Goal: Check status

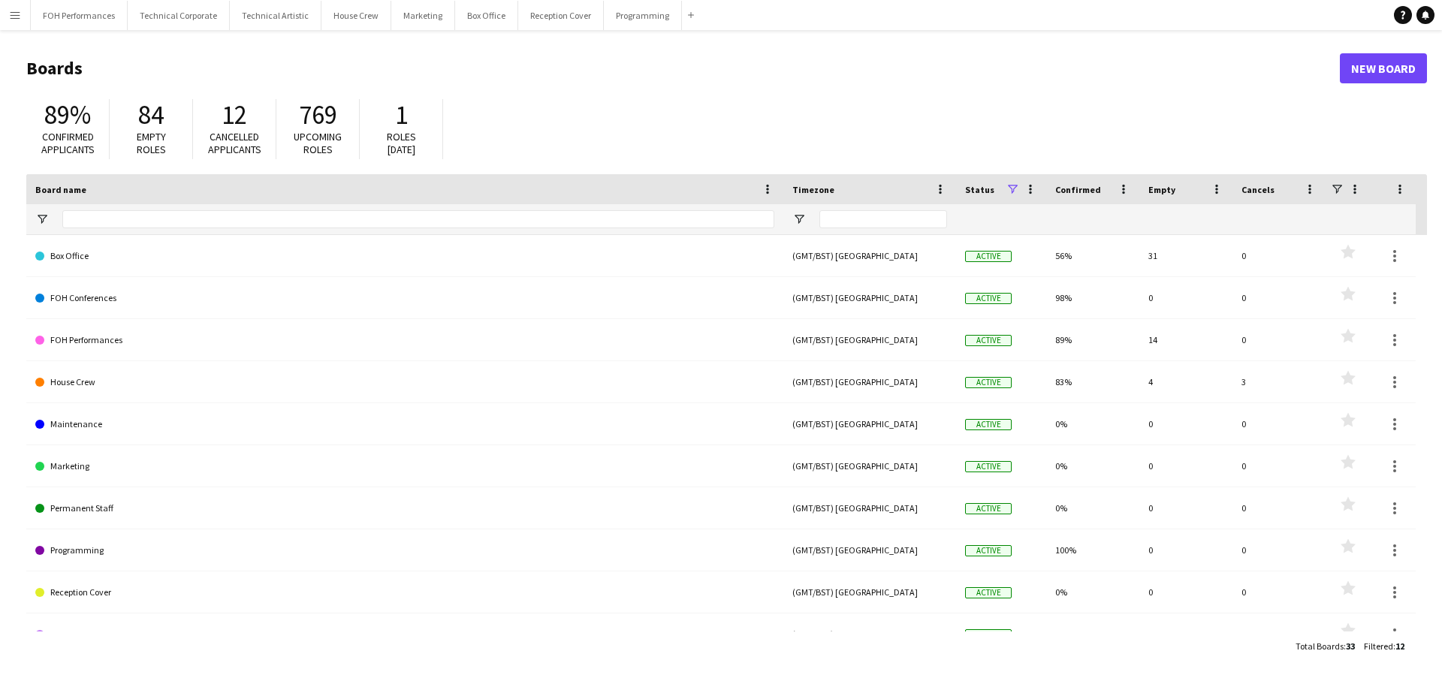
click at [19, 15] on app-icon "Menu" at bounding box center [15, 15] width 12 height 12
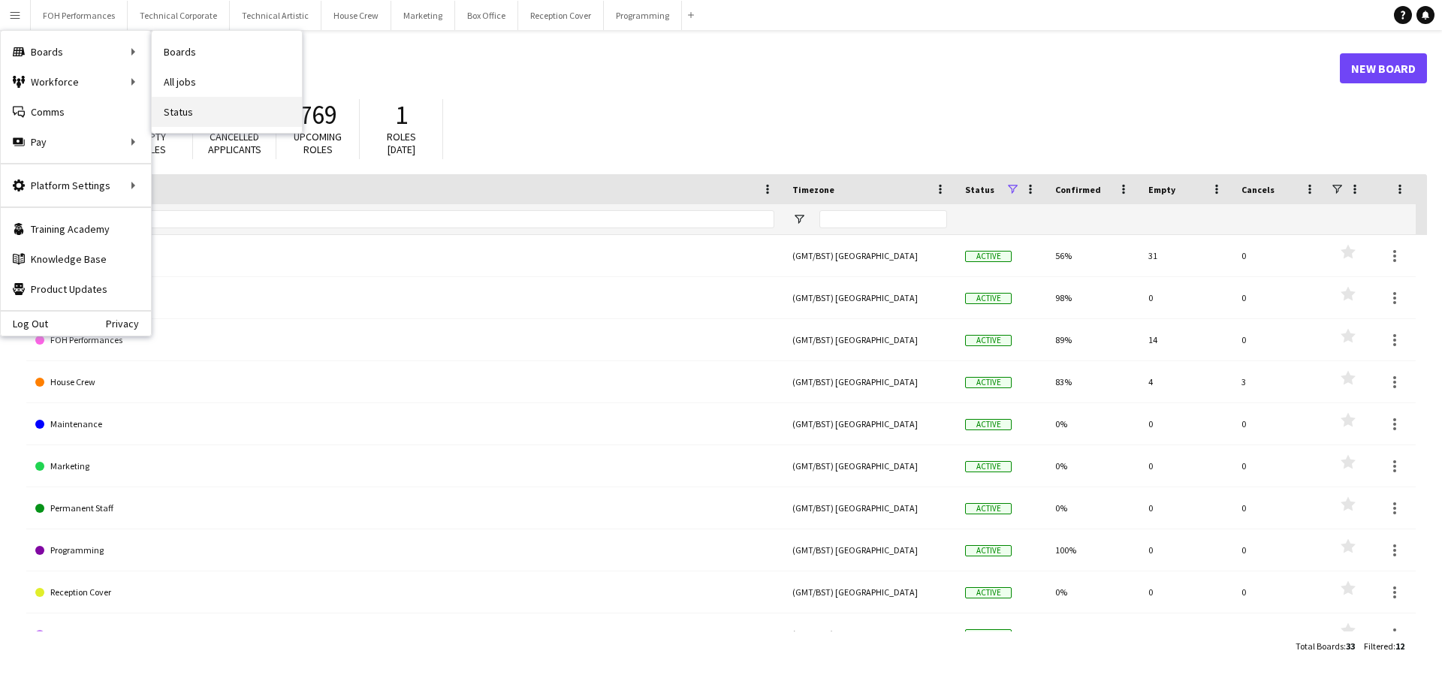
click at [176, 104] on link "Status" at bounding box center [227, 112] width 150 height 30
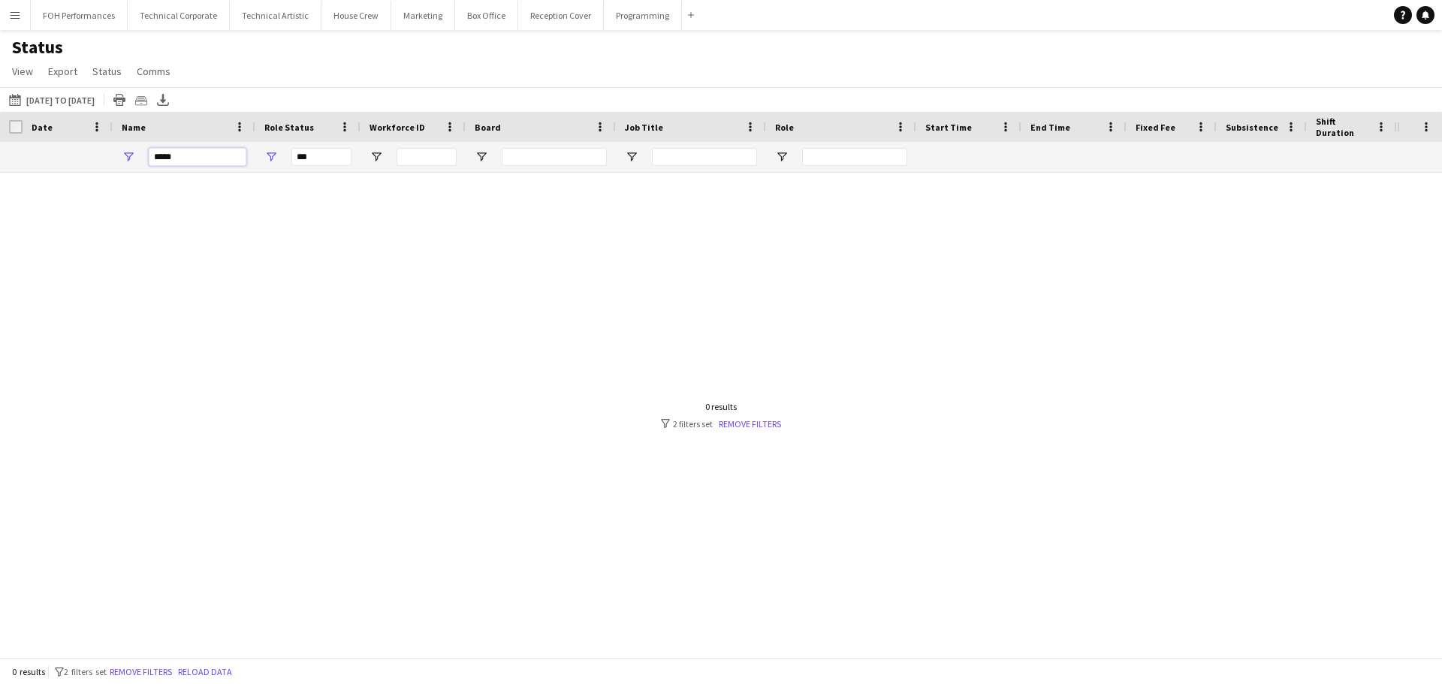
click at [198, 154] on input "*****" at bounding box center [198, 157] width 98 height 18
type input "*"
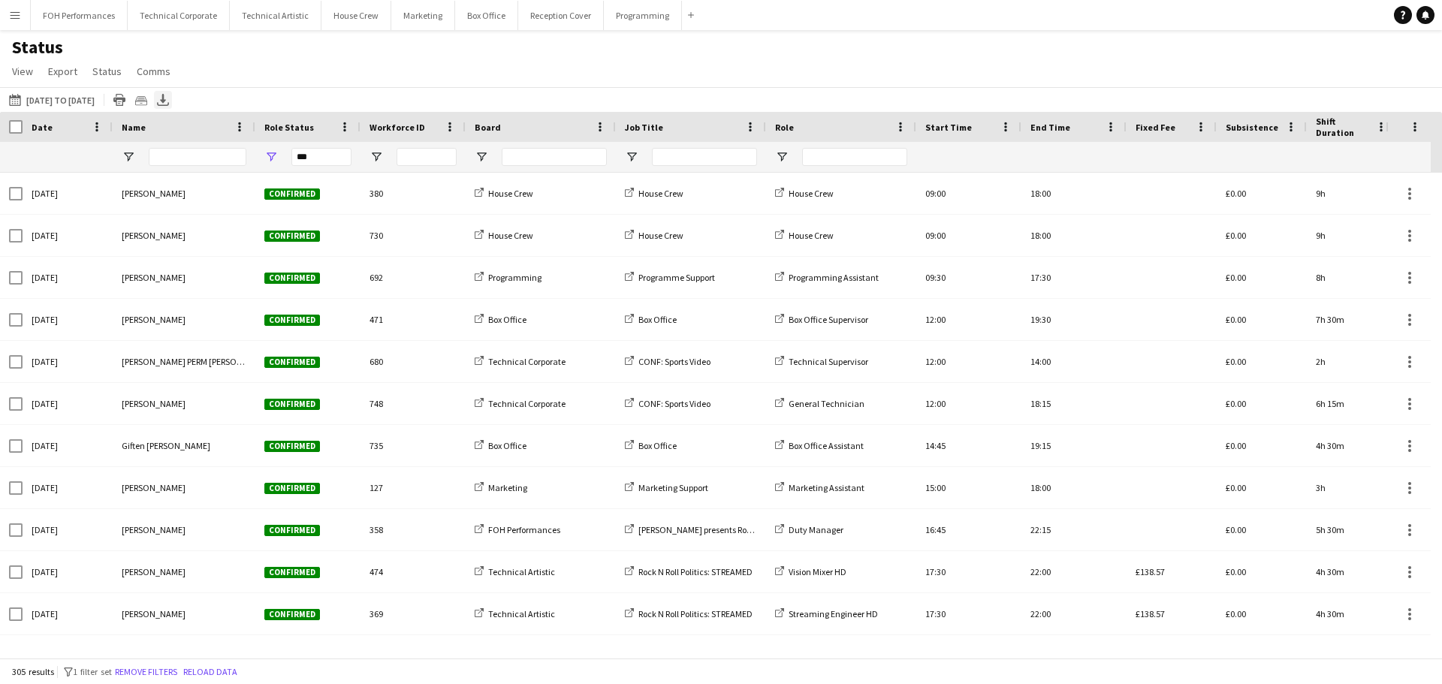
click at [166, 98] on icon at bounding box center [163, 98] width 6 height 9
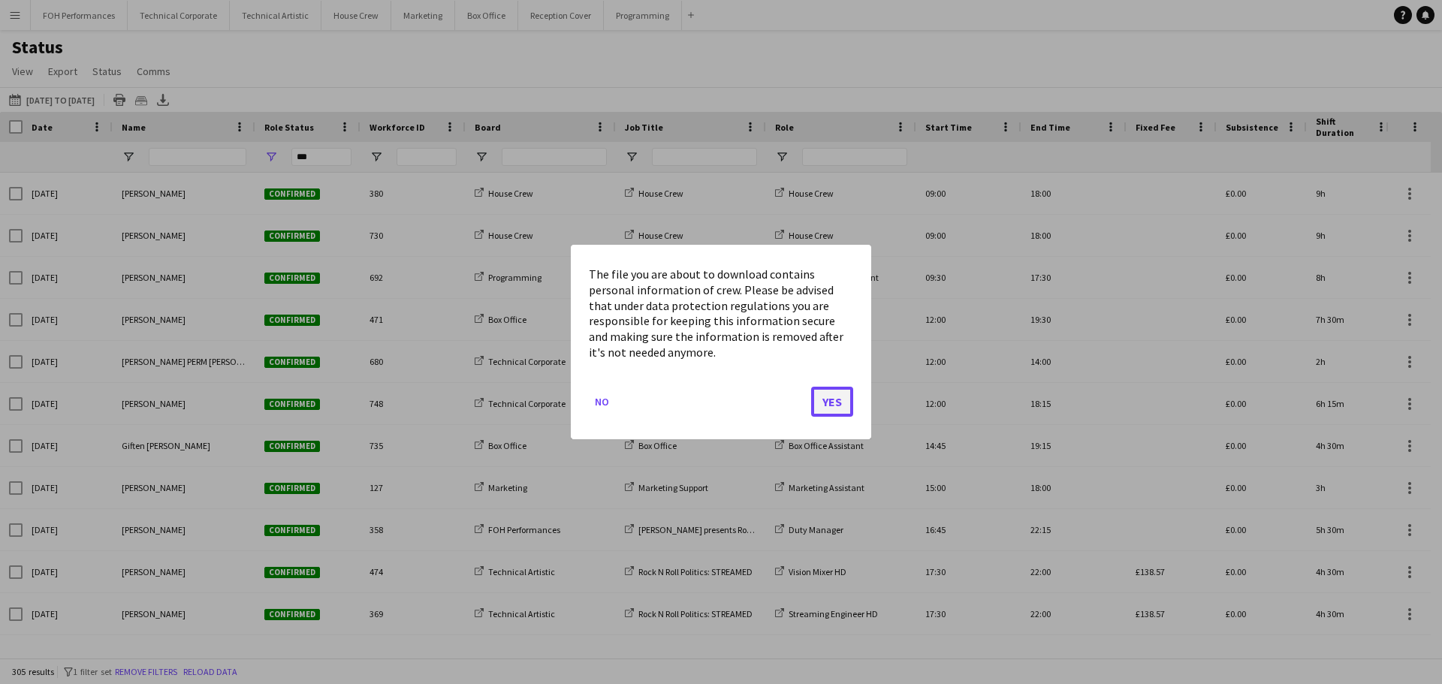
click at [832, 398] on button "Yes" at bounding box center [832, 402] width 42 height 30
